Goal: Register for event/course

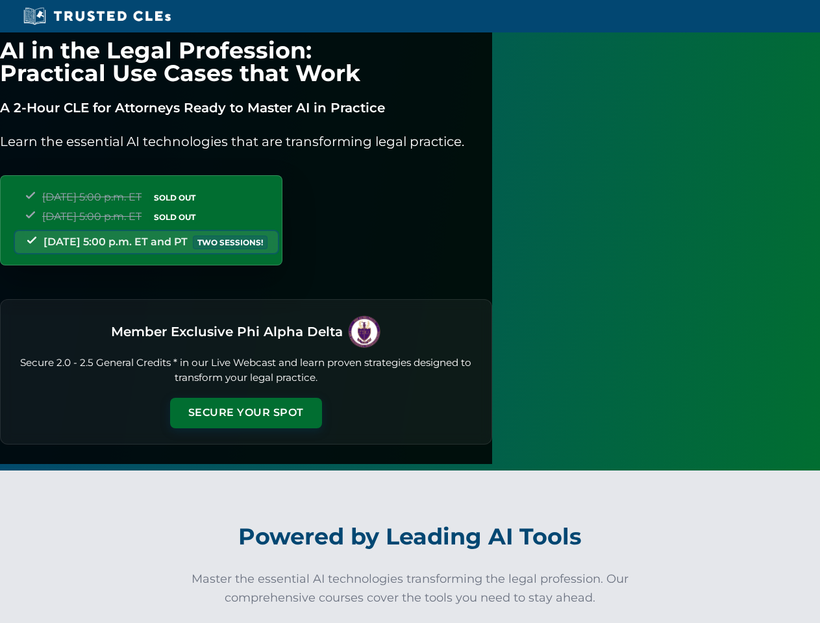
click at [322, 399] on button "Secure Your Spot" at bounding box center [246, 413] width 152 height 30
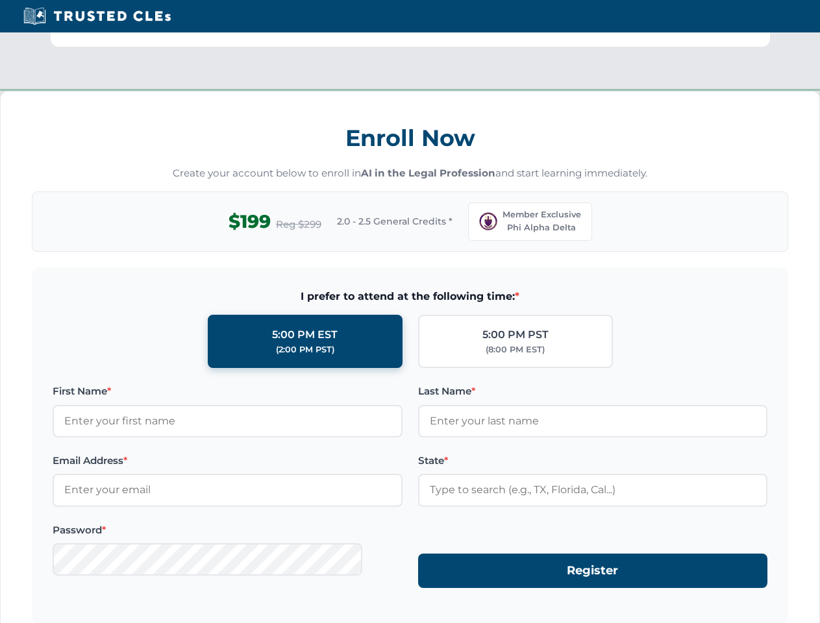
click at [452, 618] on div "Enroll Now Create your account below to enroll in AI in the Legal Profession an…" at bounding box center [410, 404] width 820 height 626
